Goal: Task Accomplishment & Management: Manage account settings

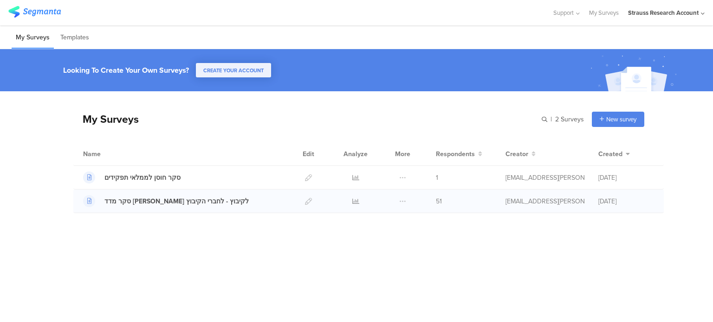
click at [351, 201] on div at bounding box center [355, 201] width 28 height 23
click at [354, 201] on icon at bounding box center [355, 201] width 7 height 7
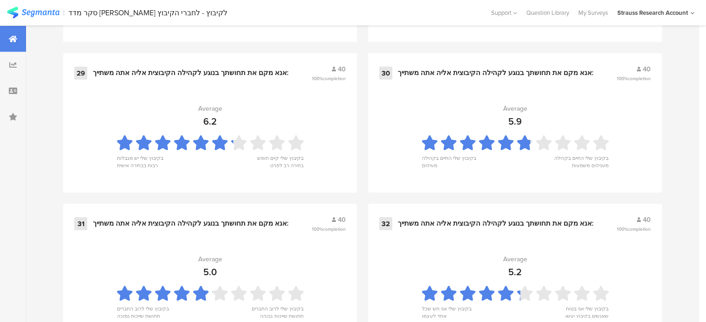
scroll to position [2540, 0]
